Goal: Task Accomplishment & Management: Complete application form

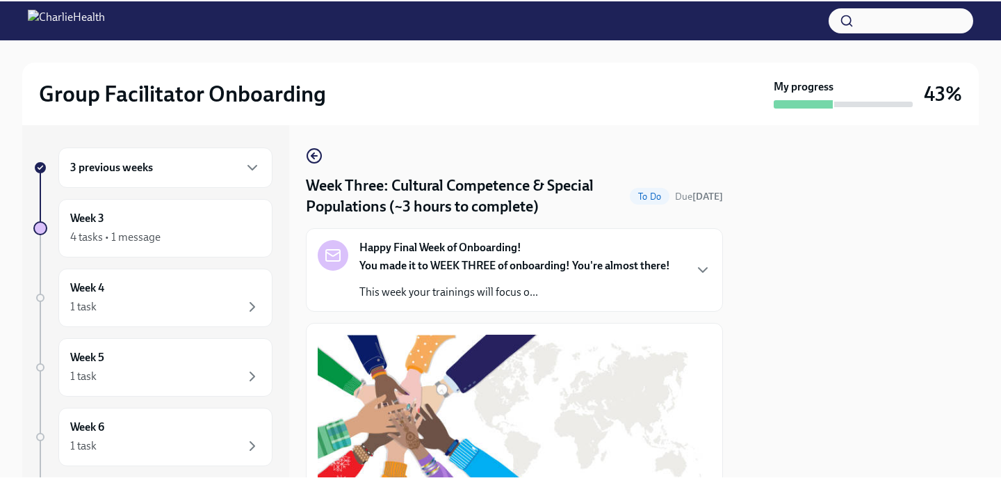
scroll to position [1147, 0]
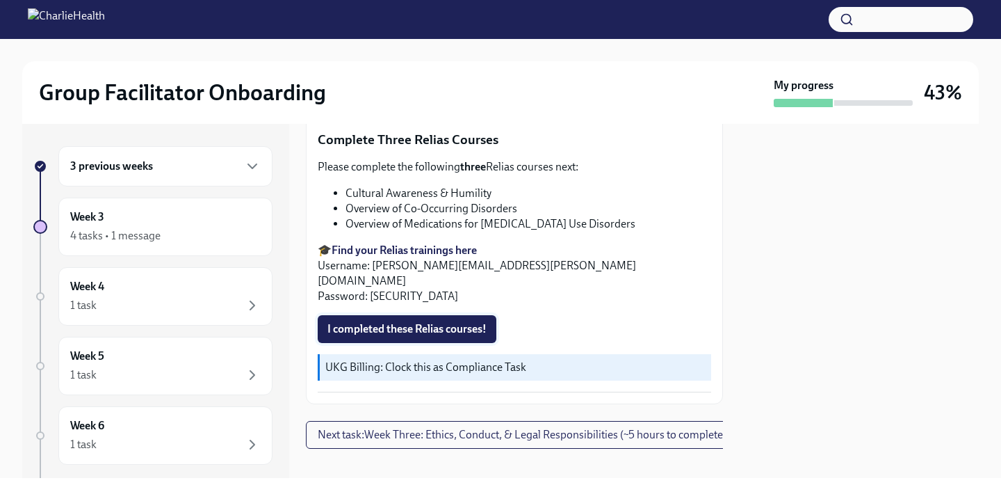
click at [425, 322] on span "I completed these Relias courses!" at bounding box center [406, 329] width 159 height 14
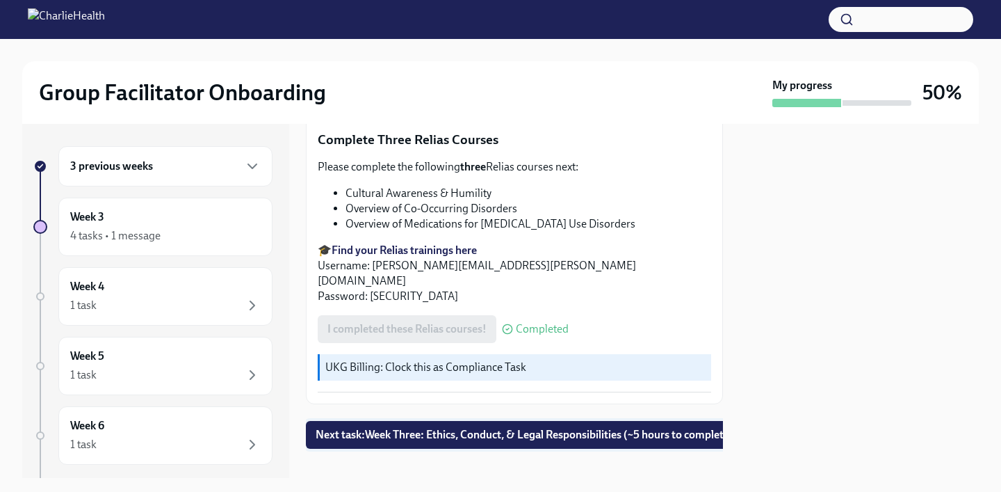
click at [542, 428] on span "Next task : Week Three: Ethics, Conduct, & Legal Responsibilities (~5 hours to …" at bounding box center [525, 435] width 418 height 14
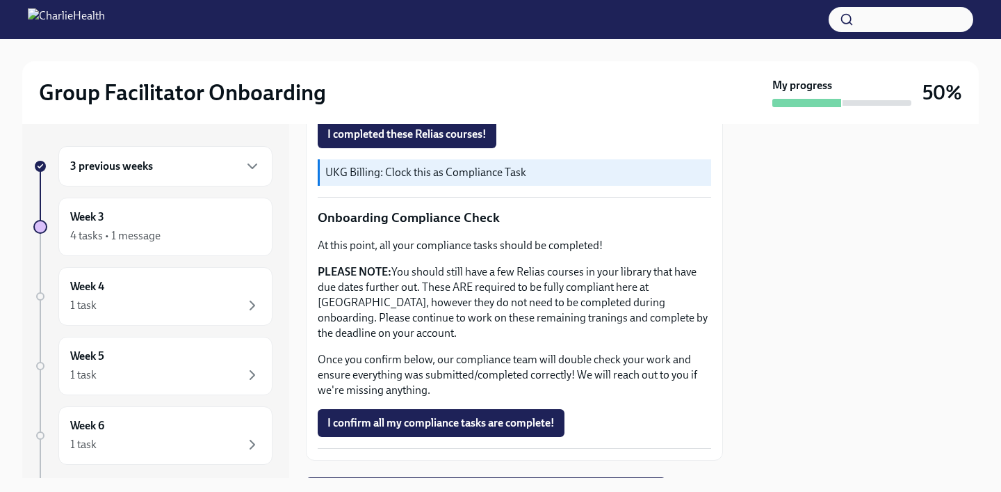
scroll to position [812, 0]
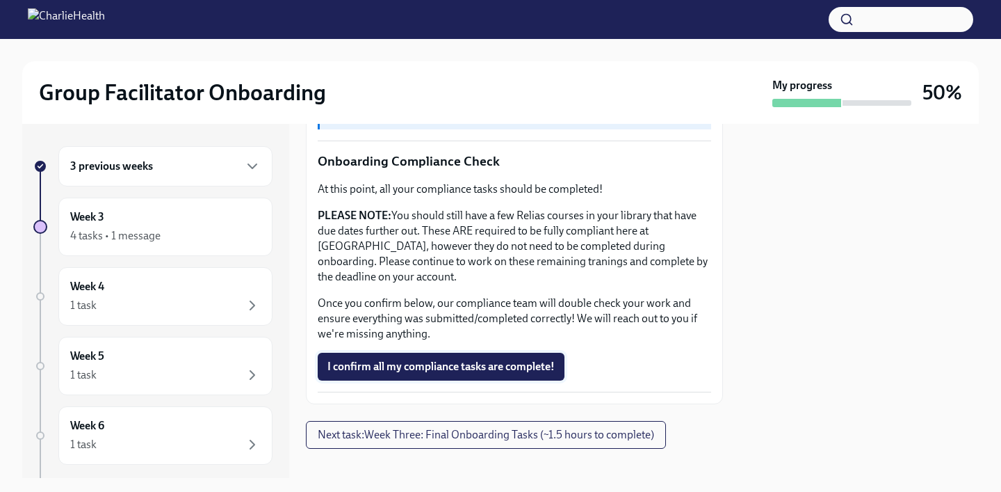
click at [469, 359] on span "I confirm all my compliance tasks are complete!" at bounding box center [440, 366] width 227 height 14
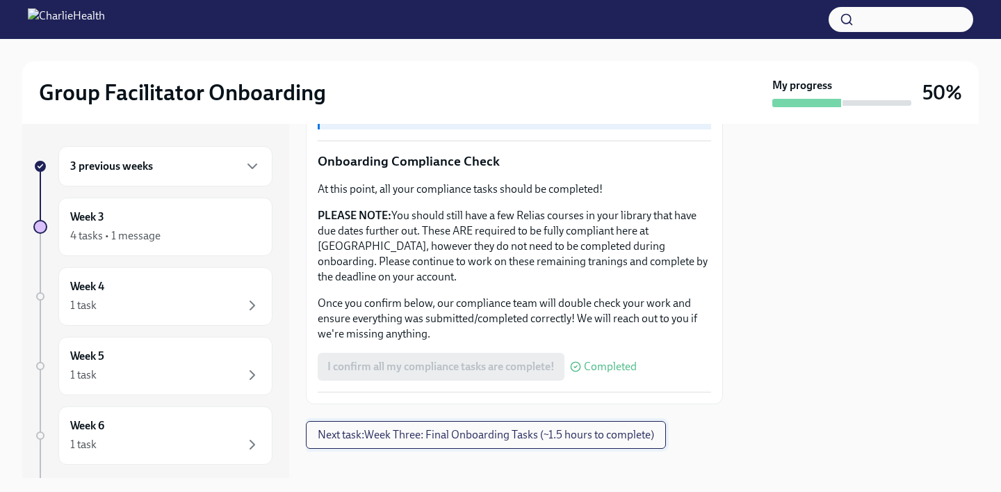
click at [473, 428] on span "Next task : Week Three: Final Onboarding Tasks (~1.5 hours to complete)" at bounding box center [486, 435] width 336 height 14
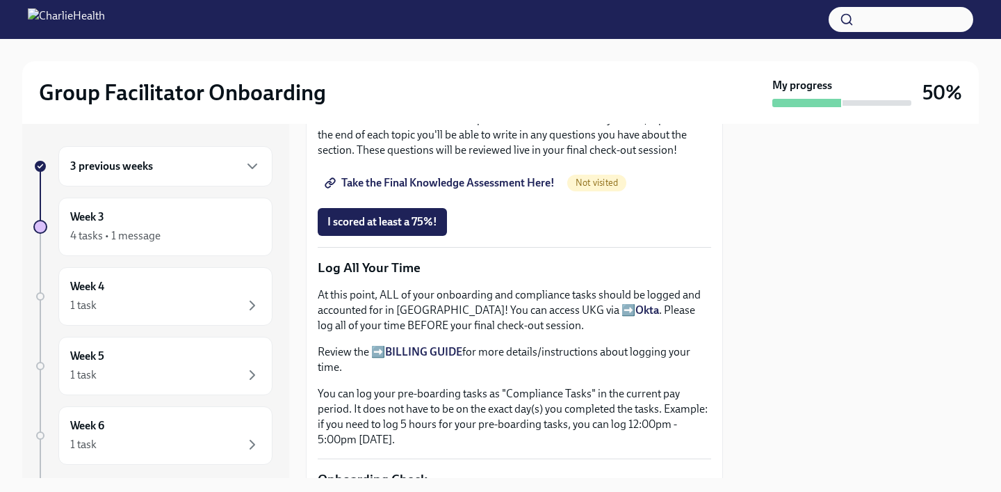
scroll to position [797, 0]
click at [178, 266] on div "3 previous weeks Week 3 4 tasks • 1 message Week 4 1 task Week 5 1 task Week 6 …" at bounding box center [152, 346] width 239 height 400
click at [184, 293] on div "Week 4 1 task" at bounding box center [165, 296] width 190 height 35
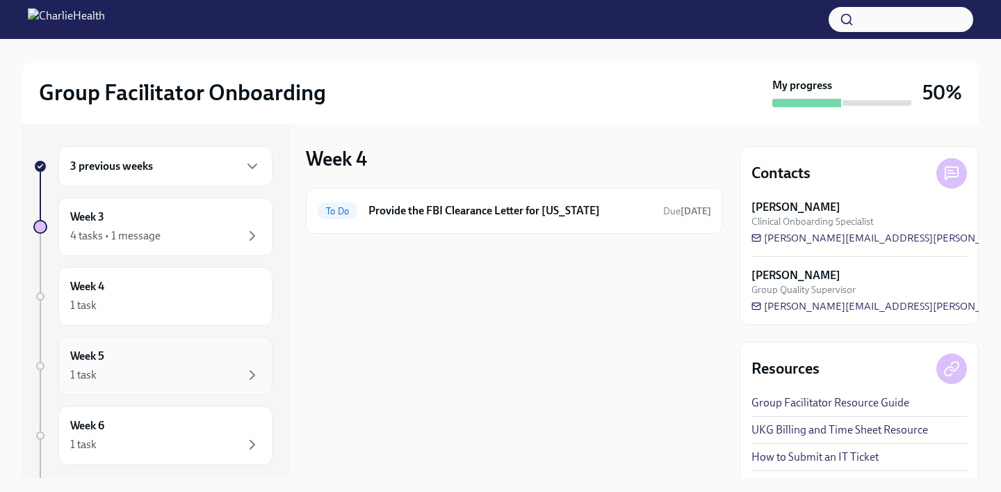
click at [127, 346] on div "Week 5 1 task" at bounding box center [165, 365] width 214 height 58
click at [122, 381] on div "1 task" at bounding box center [165, 374] width 190 height 17
click at [123, 448] on div "1 task" at bounding box center [165, 444] width 190 height 17
click at [147, 235] on div "4 tasks • 1 message" at bounding box center [115, 235] width 90 height 15
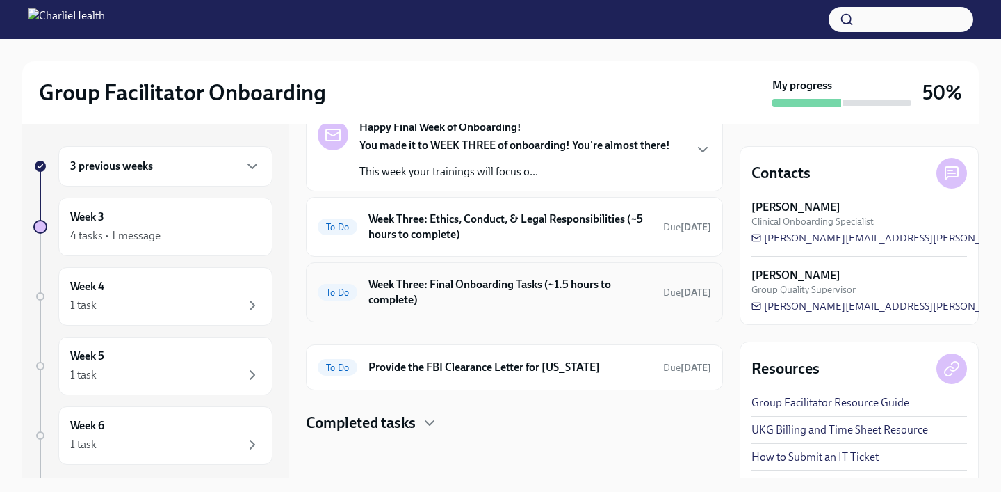
click at [410, 305] on h6 "Week Three: Final Onboarding Tasks (~1.5 hours to complete)" at bounding box center [510, 292] width 284 height 31
